Goal: Information Seeking & Learning: Check status

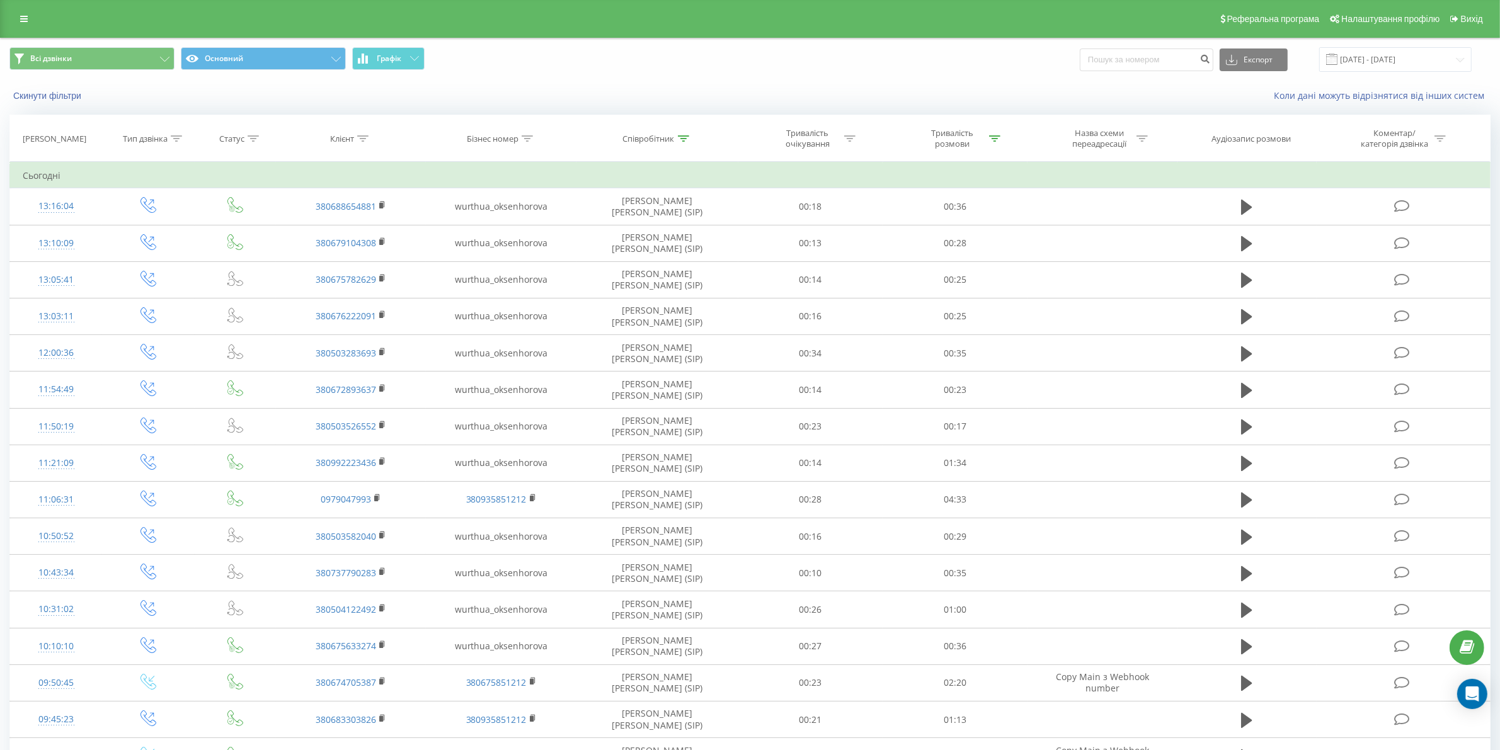
click at [657, 137] on div "Співробітник" at bounding box center [649, 139] width 52 height 11
click at [701, 232] on input "[PERSON_NAME]" at bounding box center [657, 229] width 111 height 22
click button "OK" at bounding box center [684, 254] width 54 height 16
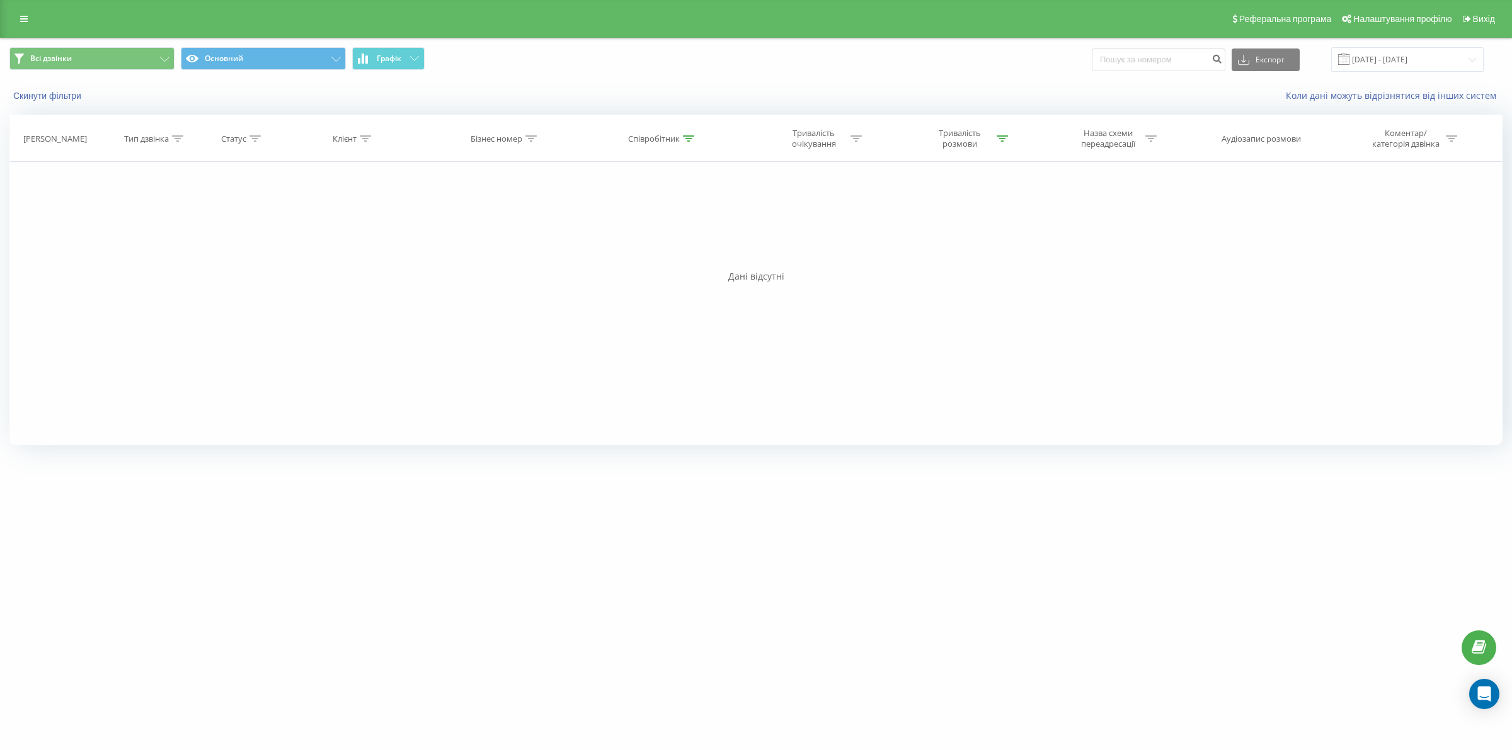
click at [676, 134] on div "Співробітник" at bounding box center [654, 139] width 52 height 11
click at [686, 228] on input "[PERSON_NAME]" at bounding box center [662, 229] width 111 height 22
click button "OK" at bounding box center [690, 254] width 54 height 16
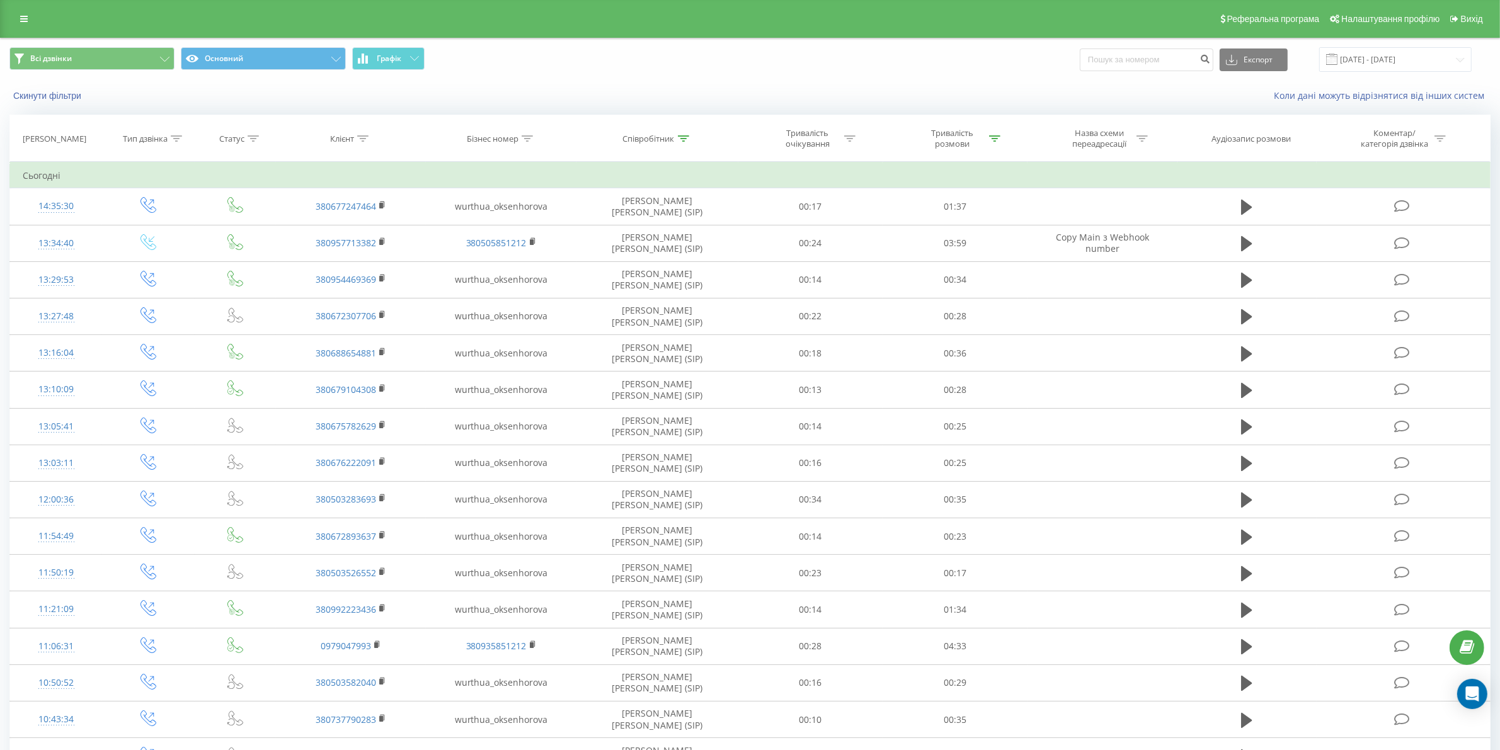
click at [678, 142] on icon at bounding box center [683, 138] width 11 height 6
drag, startPoint x: 651, startPoint y: 231, endPoint x: 597, endPoint y: 234, distance: 53.7
click at [597, 234] on div "Фільтрувати за умовою Містить оксенгорова Скасувати OK" at bounding box center [657, 218] width 137 height 113
click button "OK" at bounding box center [684, 254] width 54 height 16
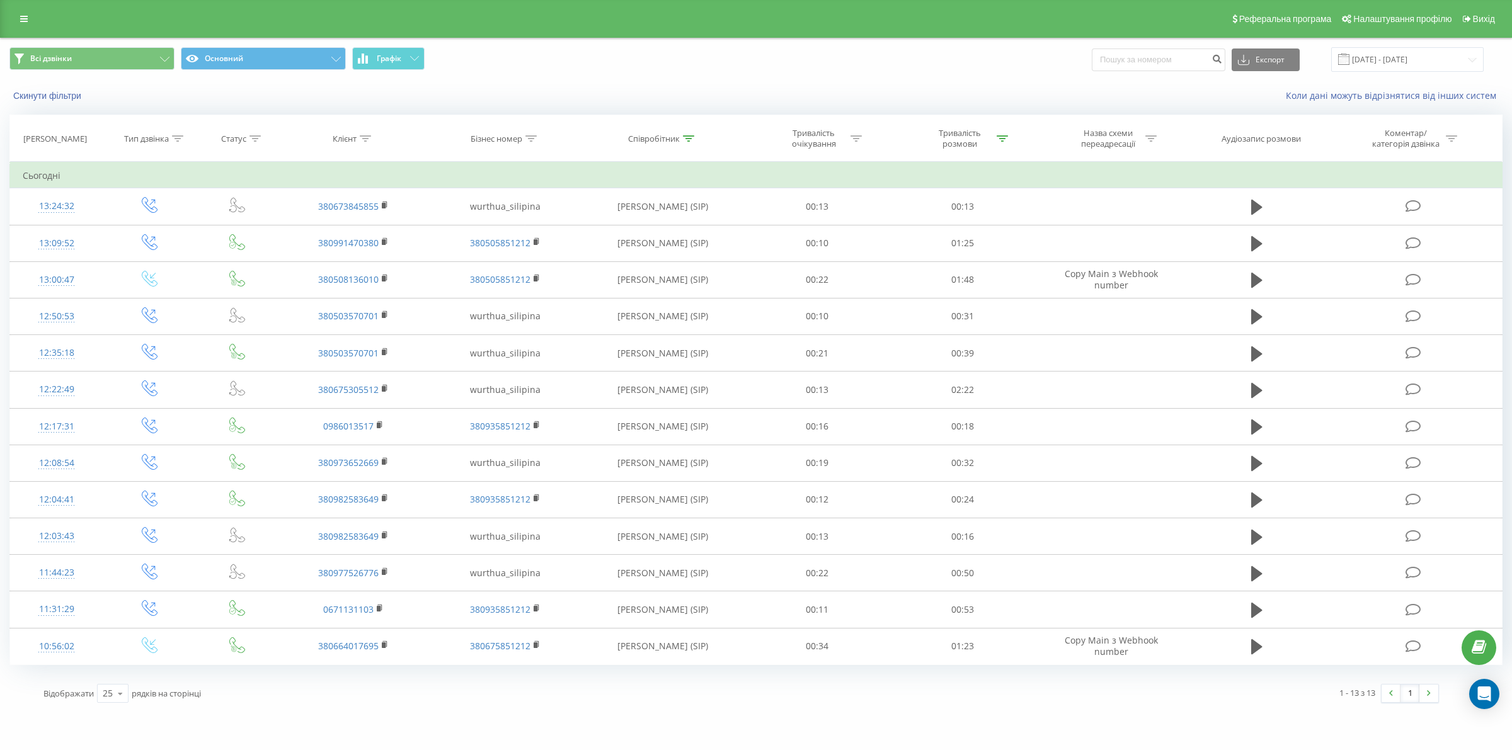
click at [679, 140] on div "Співробітник" at bounding box center [654, 139] width 52 height 11
drag, startPoint x: 675, startPoint y: 225, endPoint x: 602, endPoint y: 234, distance: 73.6
click at [602, 234] on div "Фільтрувати за умовою Містить сіліпіна Скасувати OK" at bounding box center [662, 218] width 137 height 113
click button "OK" at bounding box center [690, 254] width 54 height 16
click at [683, 134] on div at bounding box center [688, 139] width 11 height 11
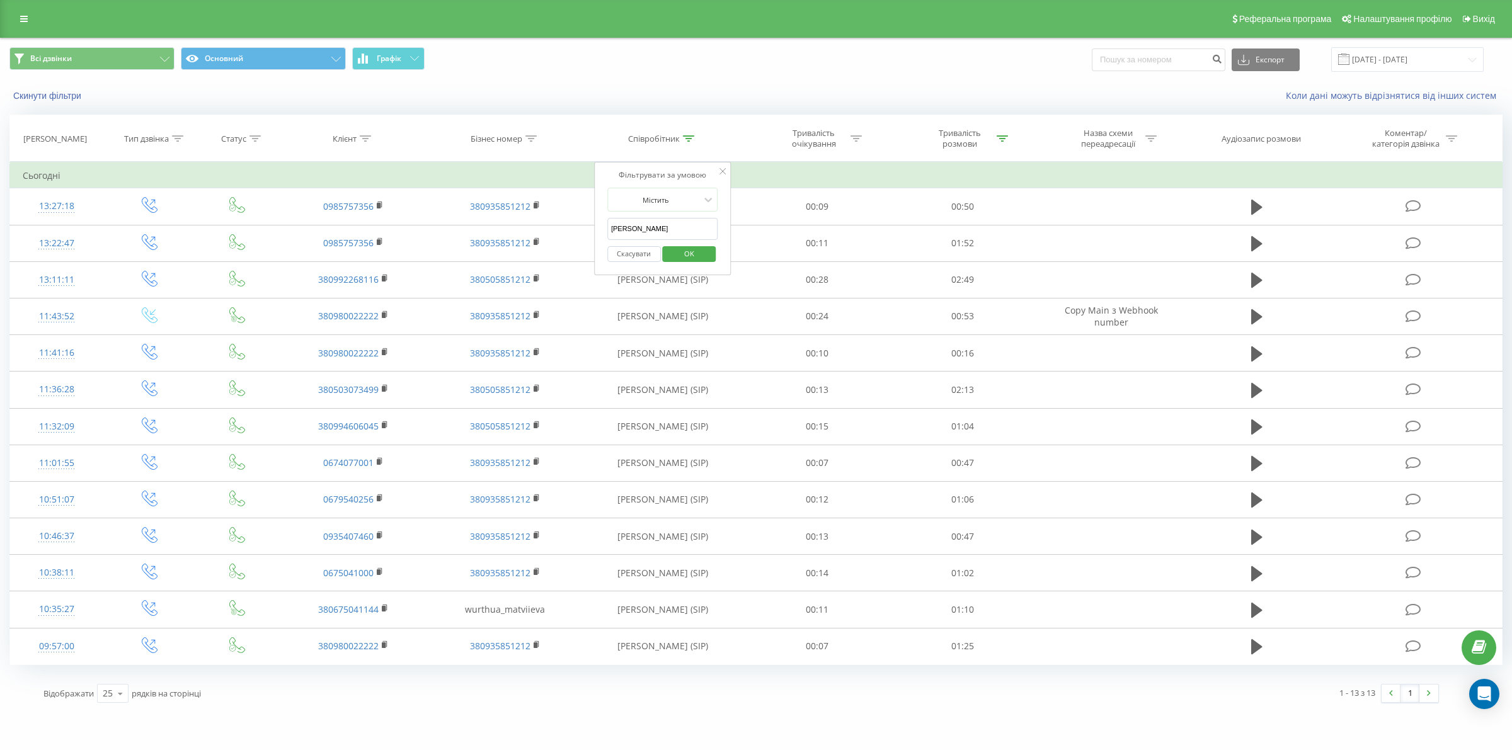
drag, startPoint x: 662, startPoint y: 235, endPoint x: 599, endPoint y: 234, distance: 63.0
click at [599, 234] on div "Фільтрувати за умовою Містить [PERSON_NAME] Скасувати OK" at bounding box center [662, 218] width 137 height 113
type input "теліженко"
click button "OK" at bounding box center [690, 254] width 54 height 16
